Goal: Complete application form

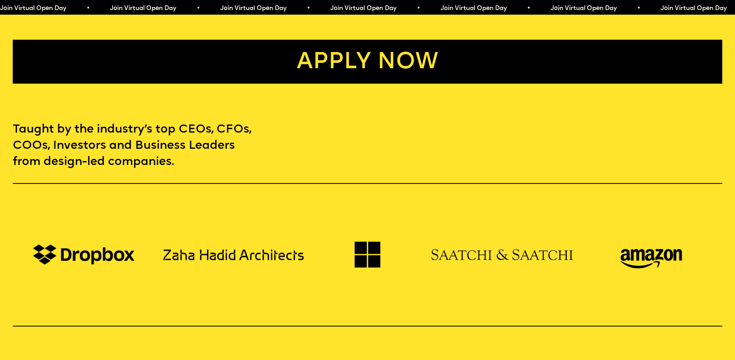
click at [392, 57] on link "Apply now" at bounding box center [367, 62] width 709 height 44
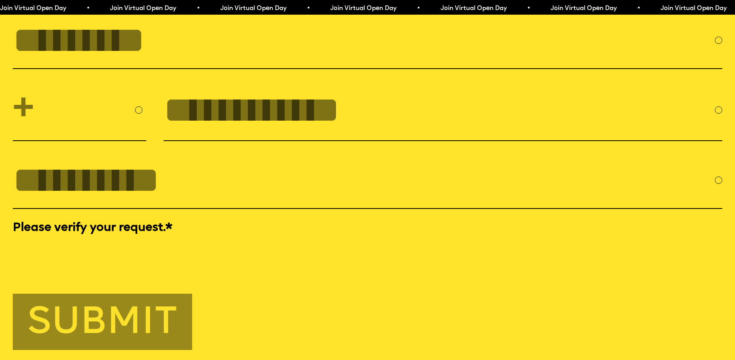
scroll to position [3414, 0]
click at [197, 61] on input "FULL NAME" at bounding box center [364, 39] width 702 height 41
type input "**********"
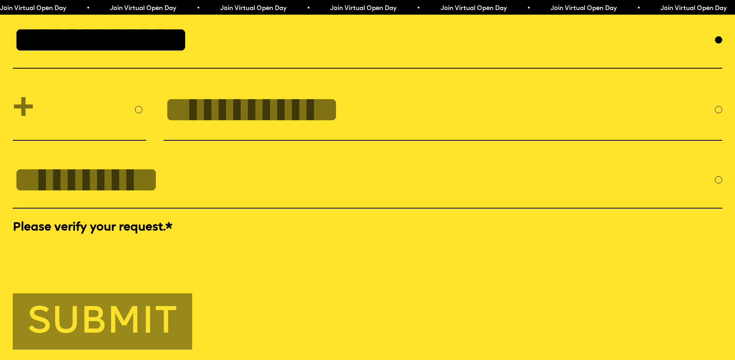
select select "***"
type input "**********"
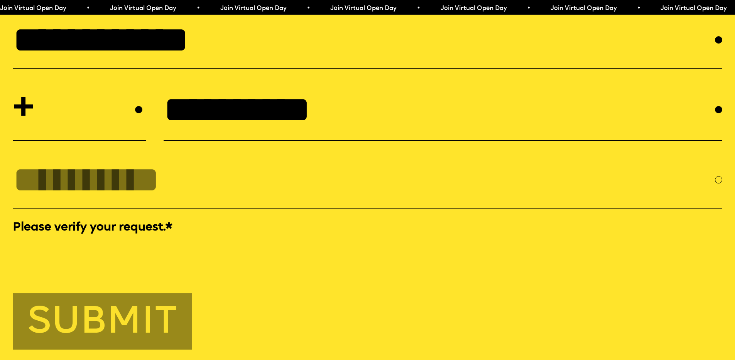
type input "**********"
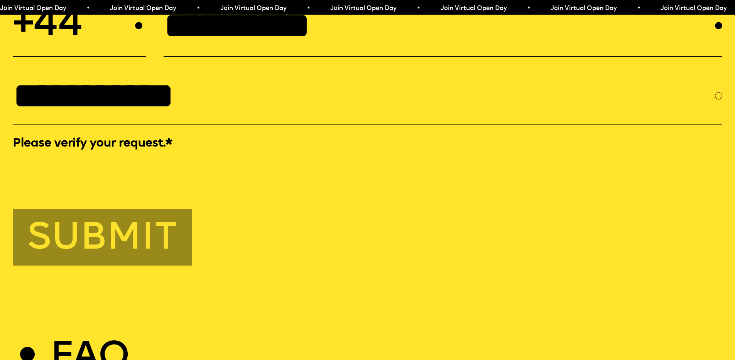
scroll to position [3499, 0]
click at [135, 264] on button "Submit" at bounding box center [102, 237] width 179 height 56
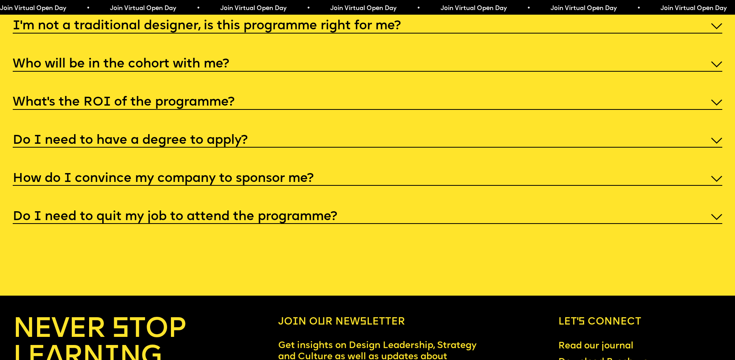
scroll to position [3604, 0]
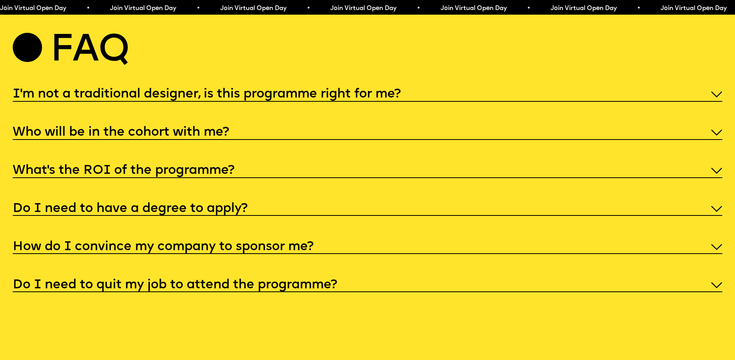
click at [253, 98] on h5 "I'm not a traditional designer, is this programme right for me?" at bounding box center [207, 95] width 388 height 8
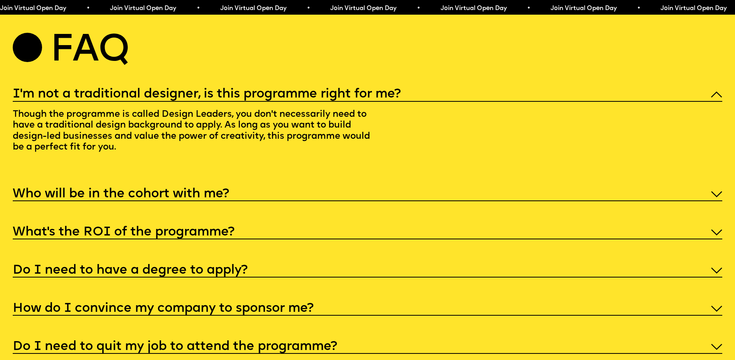
click at [258, 98] on h5 "I'm not a traditional designer, is this programme right for me?" at bounding box center [207, 95] width 388 height 8
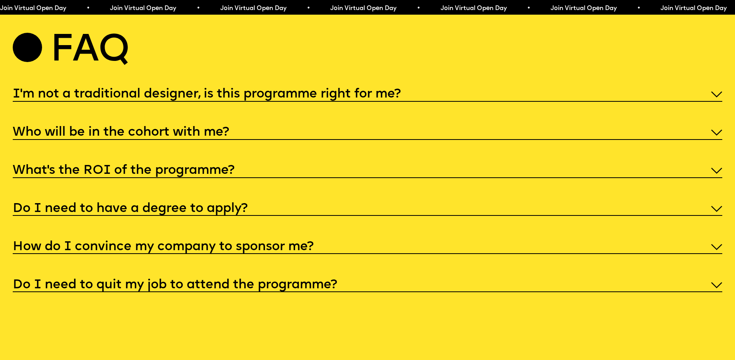
click at [218, 140] on div "Who will be in the cohort with me?" at bounding box center [367, 132] width 709 height 16
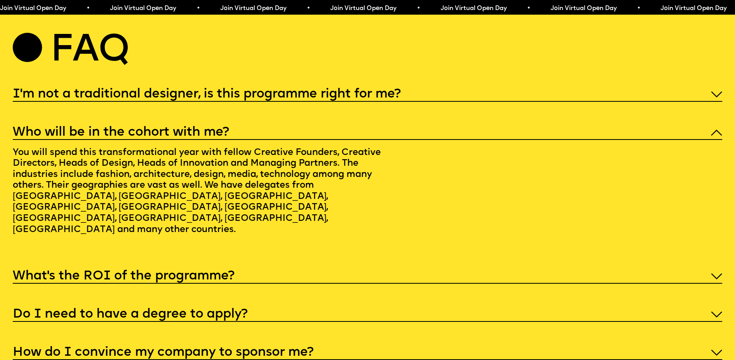
click at [213, 137] on h5 "Who will be in the cohort with me?" at bounding box center [121, 133] width 216 height 8
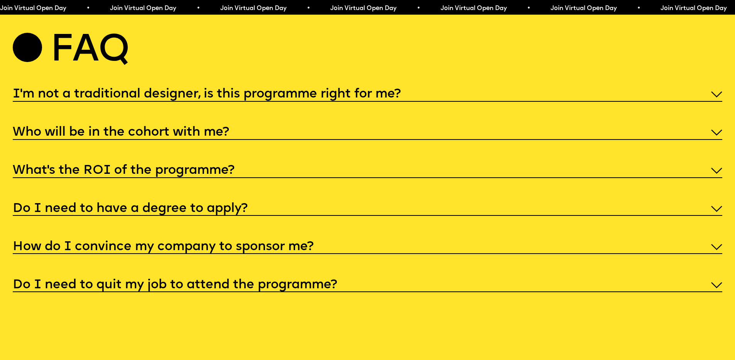
click at [195, 178] on div "What’s the ROI of the programme?" at bounding box center [367, 170] width 709 height 16
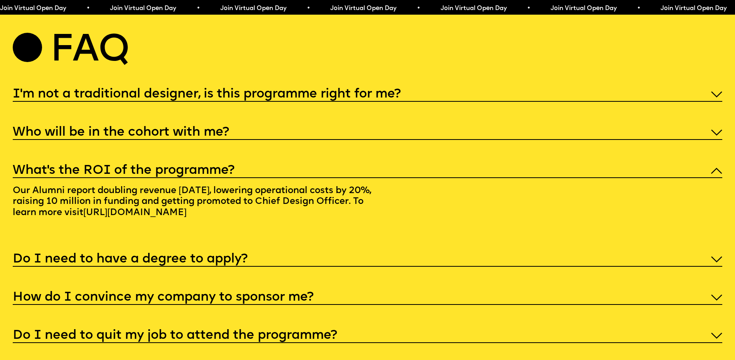
click at [187, 175] on h5 "What’s the ROI of the programme?" at bounding box center [124, 171] width 222 height 8
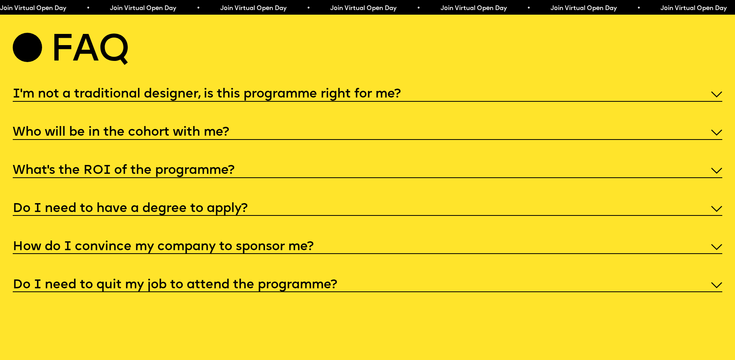
click at [182, 216] on div "Do I need to have a degree to apply?" at bounding box center [367, 208] width 709 height 16
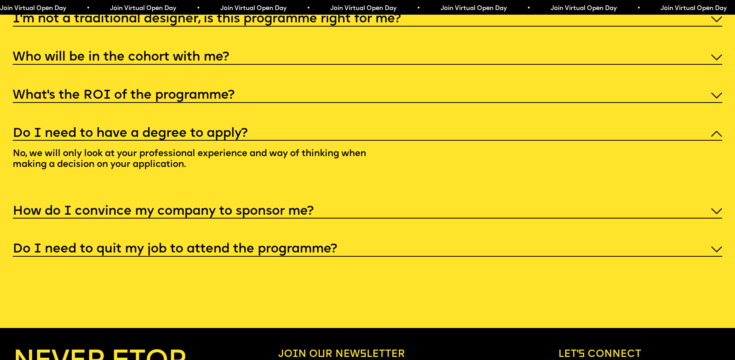
scroll to position [3680, 0]
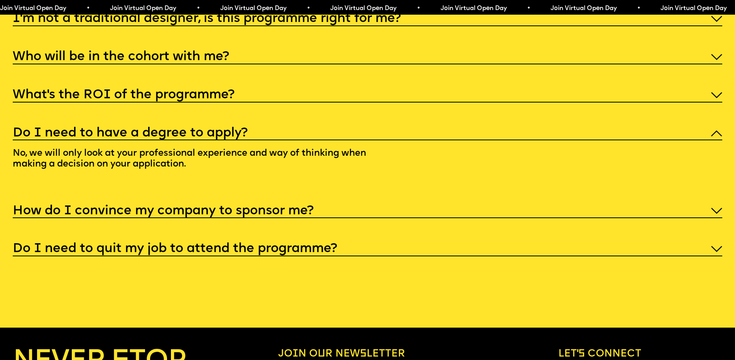
click at [182, 137] on h5 "Do I need to have a degree to apply?" at bounding box center [130, 134] width 235 height 8
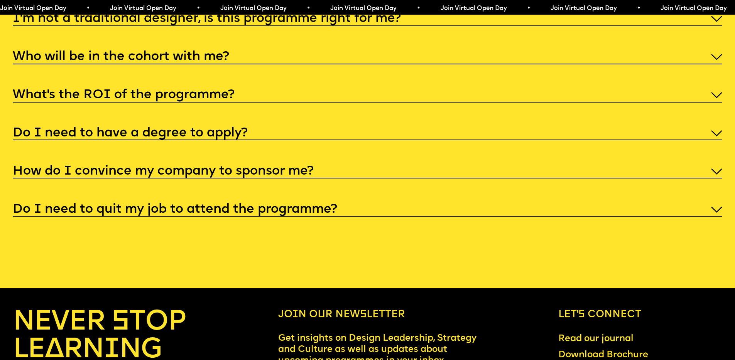
click at [181, 141] on div "Do I need to have a degree to apply?" at bounding box center [367, 133] width 709 height 16
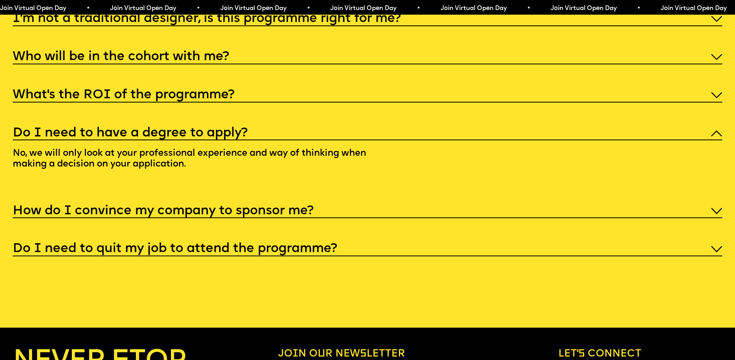
click at [180, 137] on h5 "Do I need to have a degree to apply?" at bounding box center [130, 134] width 235 height 8
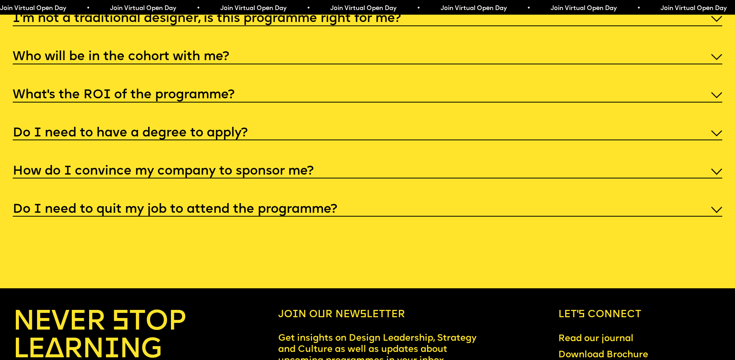
click at [177, 175] on h5 "How do I convince my company to sponsor me?" at bounding box center [163, 172] width 301 height 8
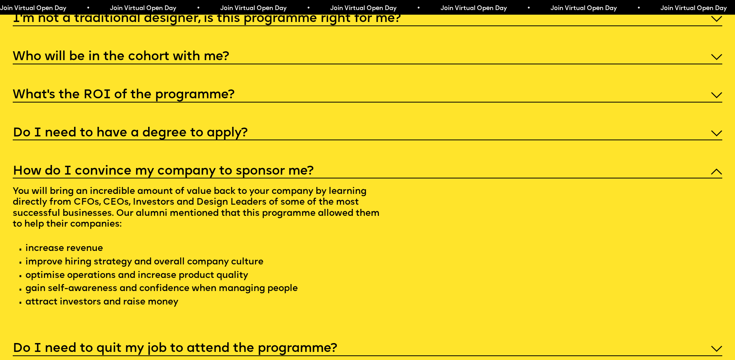
scroll to position [3765, 0]
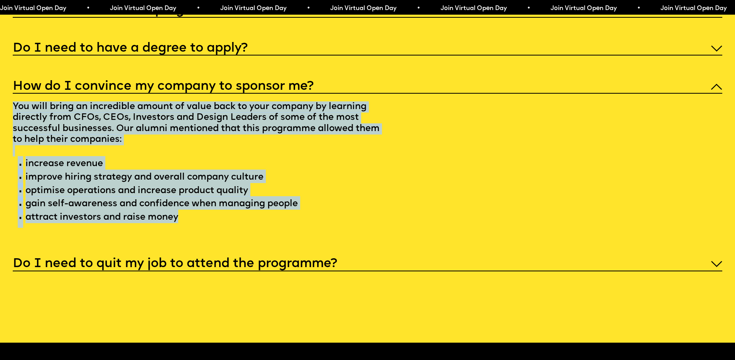
drag, startPoint x: 15, startPoint y: 137, endPoint x: 238, endPoint y: 255, distance: 252.1
click at [238, 233] on p "You will bring an incredible amount of value back to your company by learning d…" at bounding box center [198, 163] width 370 height 139
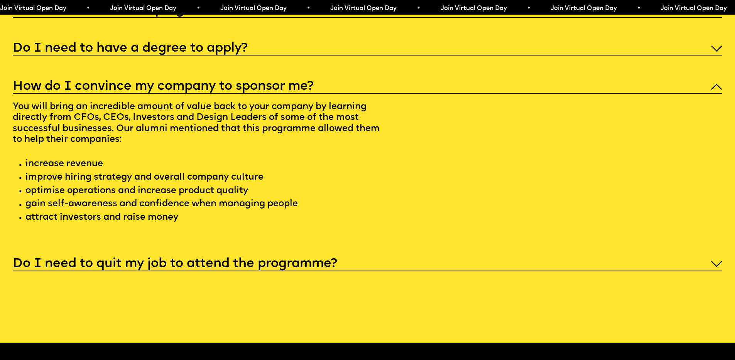
click at [238, 233] on p "You will bring an incredible amount of value back to your company by learning d…" at bounding box center [198, 163] width 370 height 139
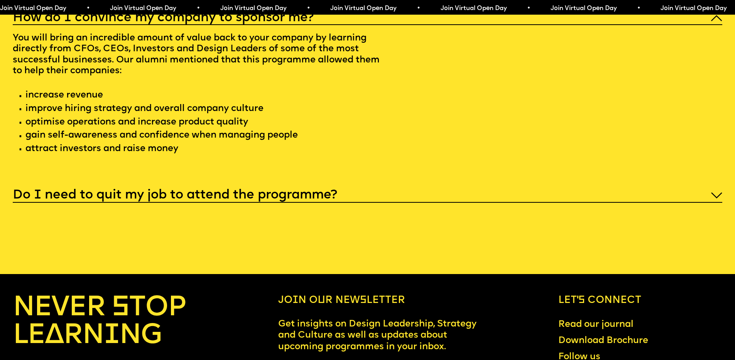
scroll to position [3841, 0]
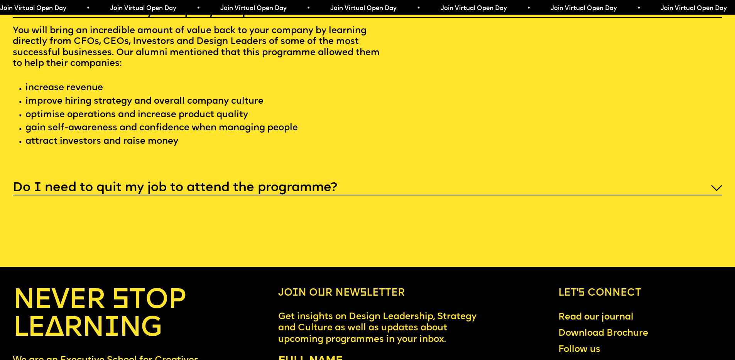
click at [219, 192] on h5 "Do I need to quit my job to attend the programme?" at bounding box center [175, 188] width 324 height 8
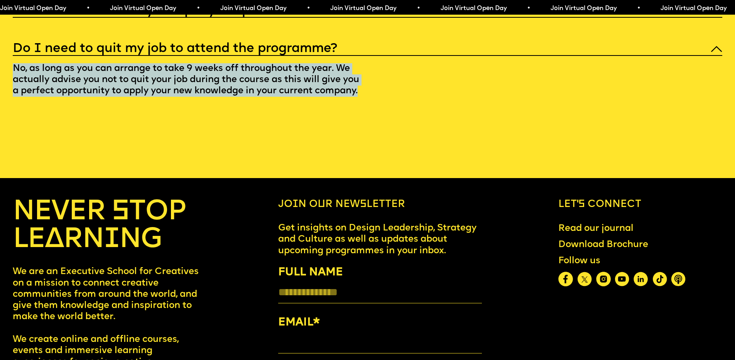
drag, startPoint x: 13, startPoint y: 98, endPoint x: 392, endPoint y: 130, distance: 380.5
click at [392, 107] on div "Do I need to quit my job to attend the programme? No, as long as you can arrang…" at bounding box center [367, 73] width 709 height 67
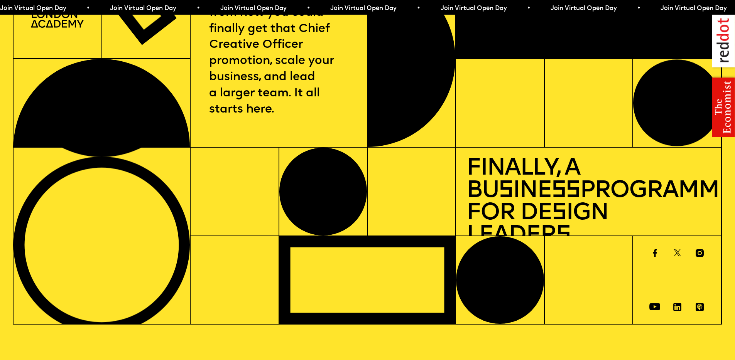
scroll to position [0, 0]
